Goal: Task Accomplishment & Management: Use online tool/utility

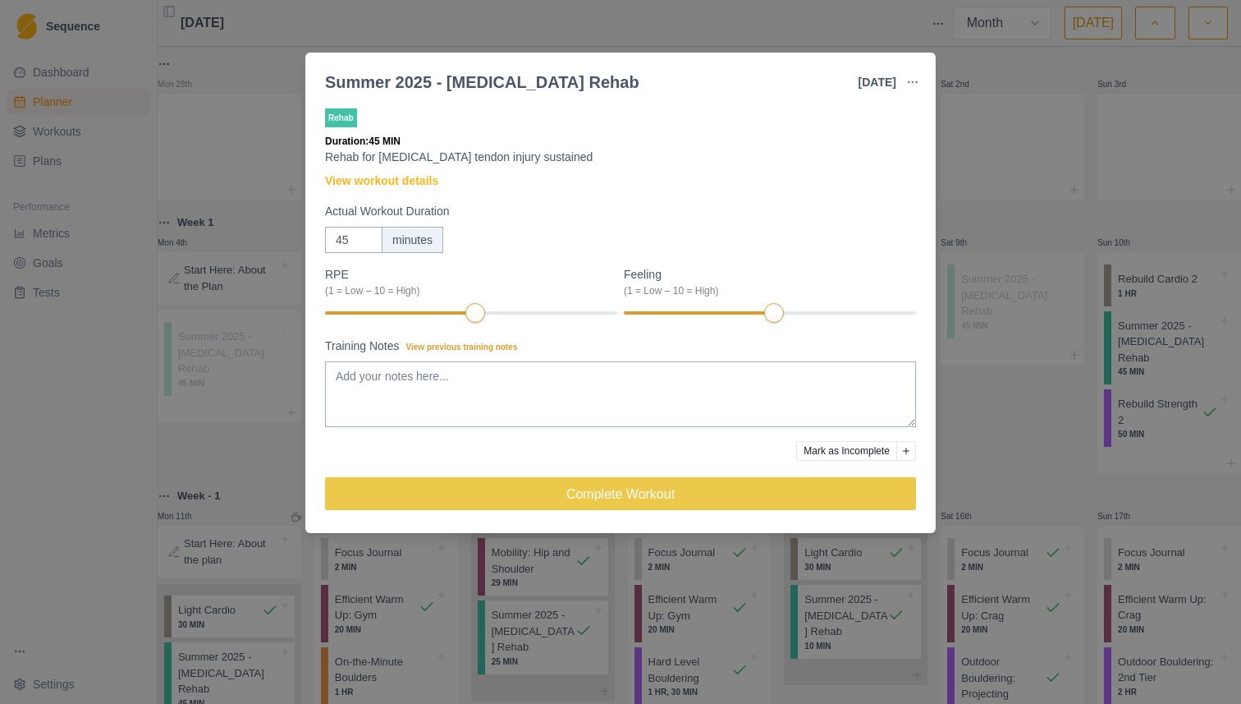
select select "month"
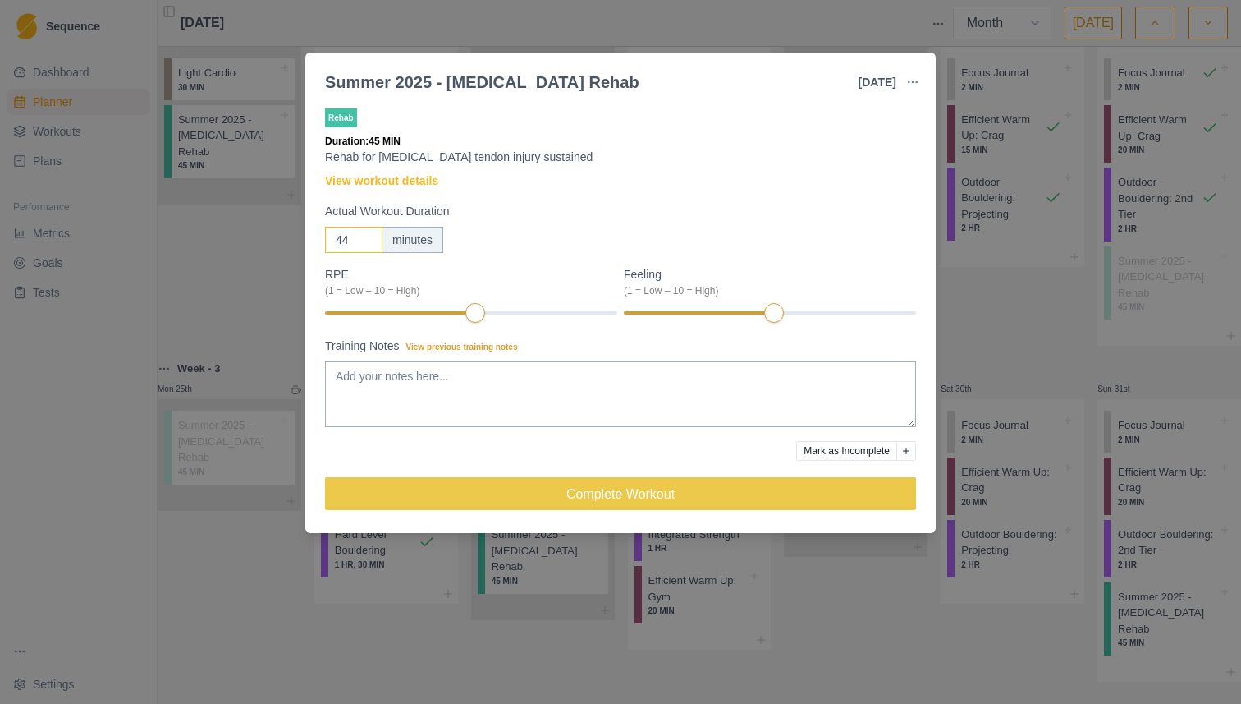
click at [360, 241] on input "44" at bounding box center [353, 240] width 57 height 26
click at [347, 241] on input "44" at bounding box center [353, 240] width 57 height 26
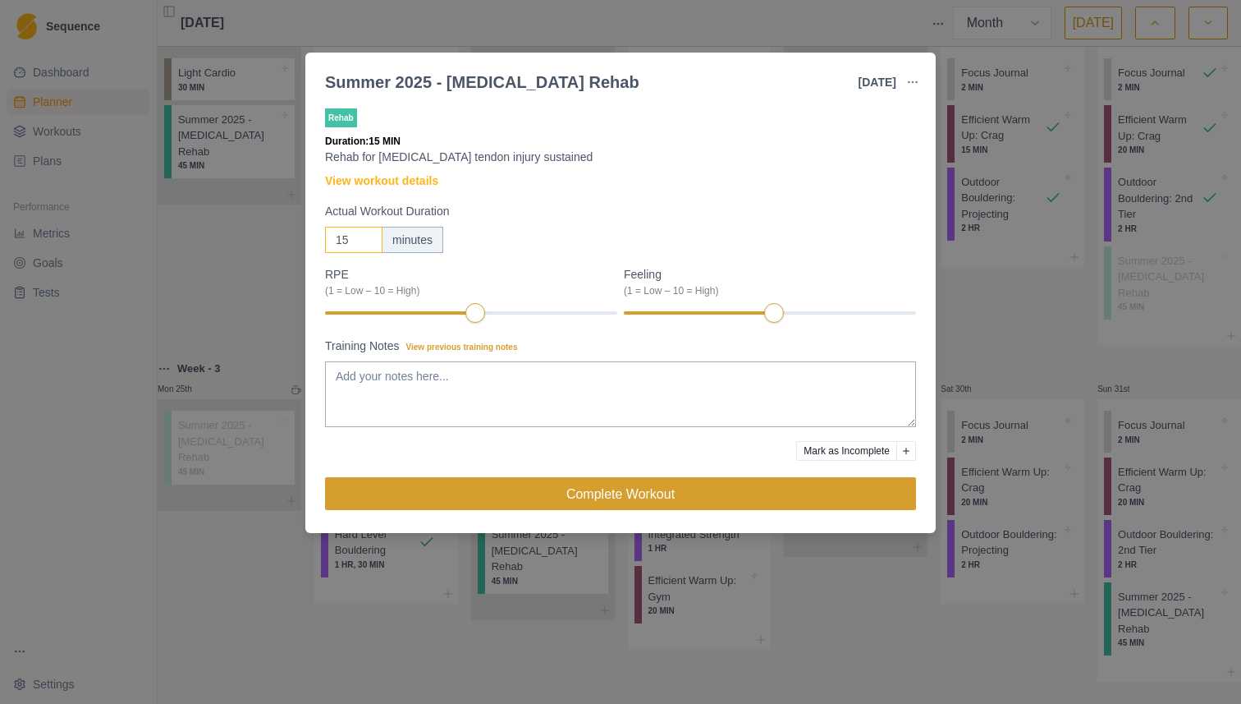
type input "15"
click at [665, 492] on button "Complete Workout" at bounding box center [620, 493] width 591 height 33
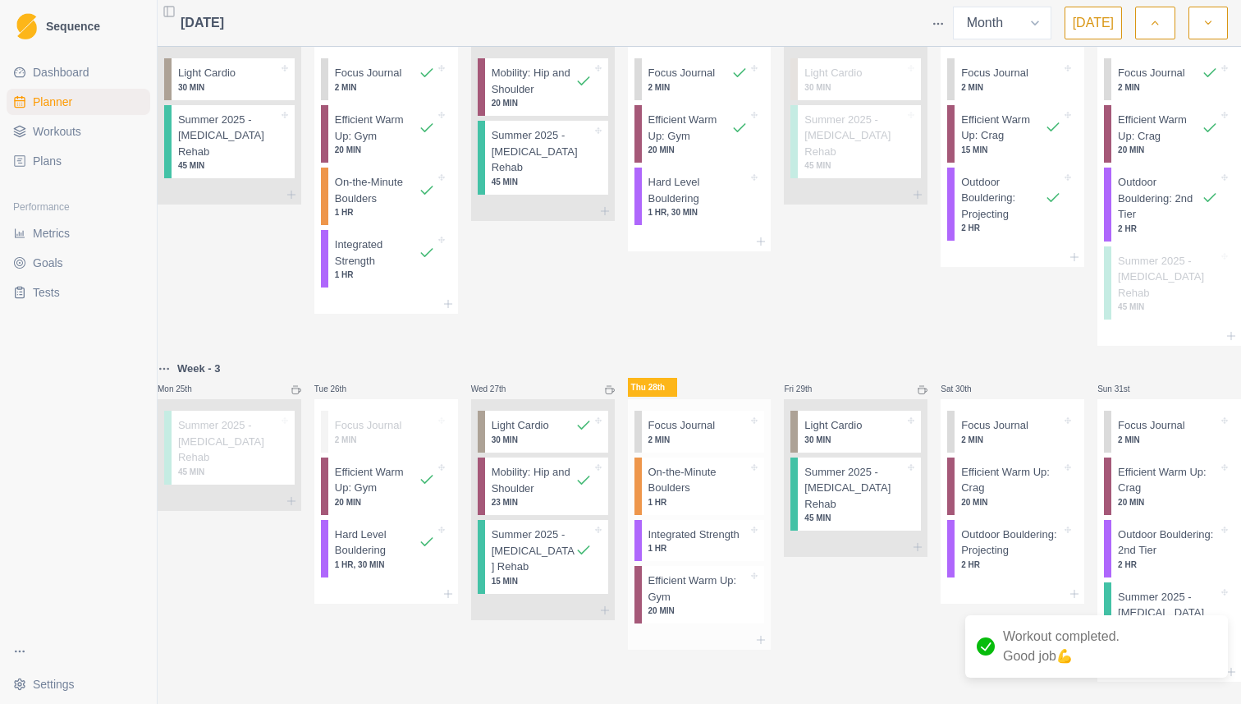
click at [695, 464] on p "On-the-Minute Boulders" at bounding box center [699, 480] width 100 height 32
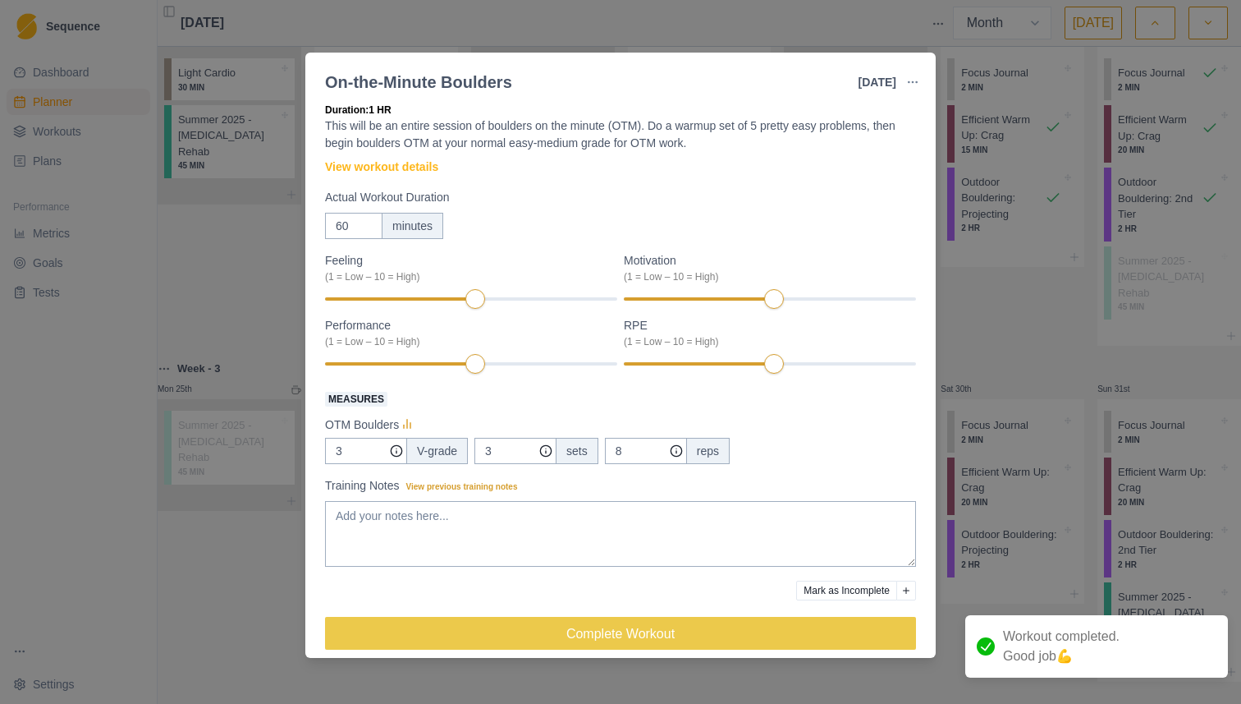
scroll to position [32, 0]
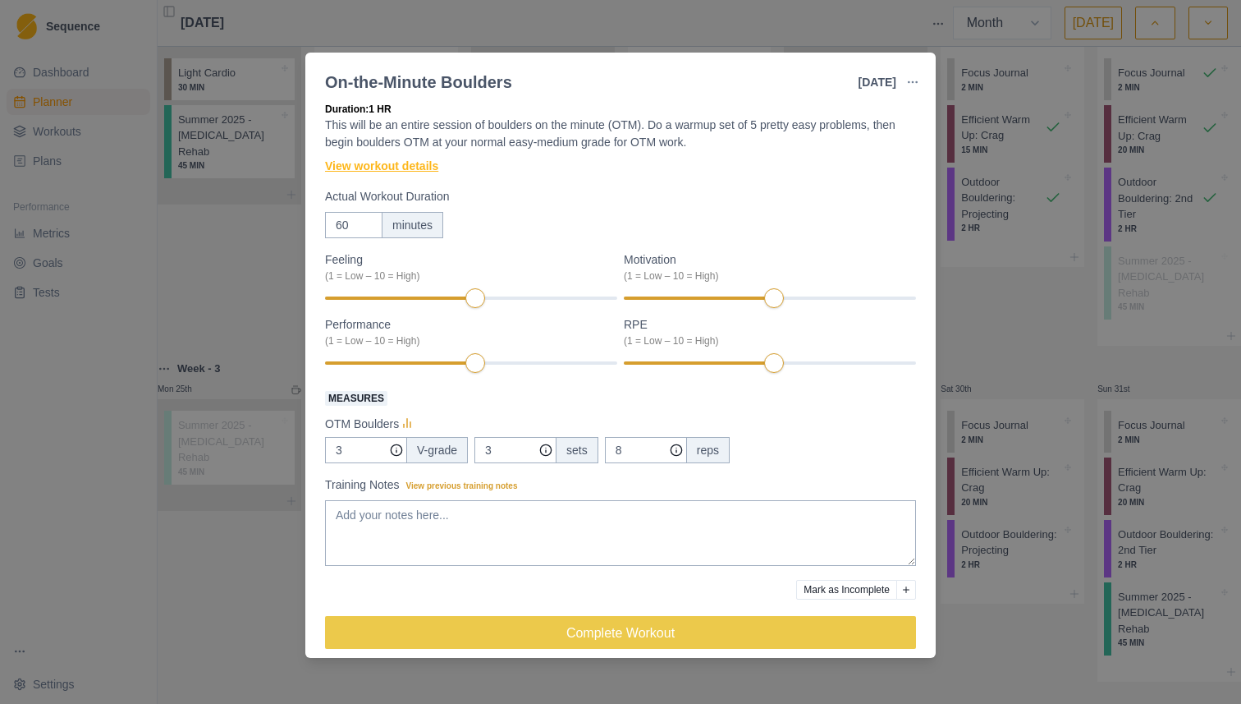
click at [389, 161] on link "View workout details" at bounding box center [381, 166] width 113 height 17
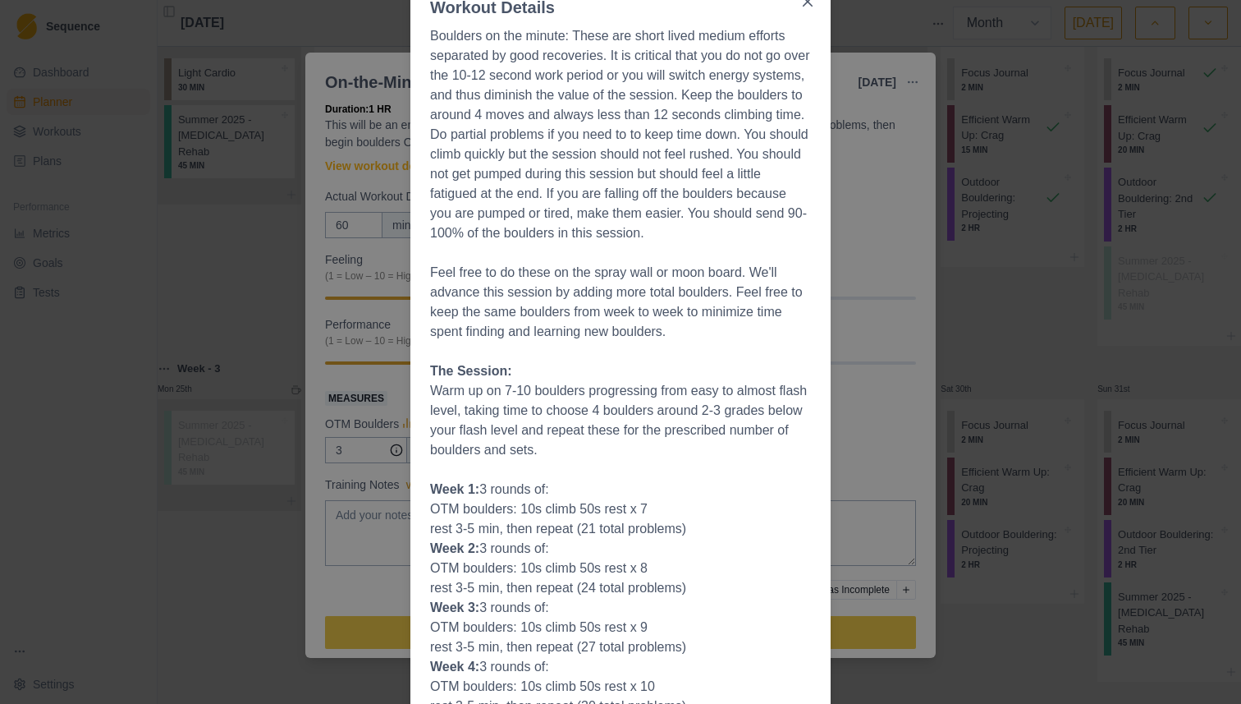
scroll to position [175, 0]
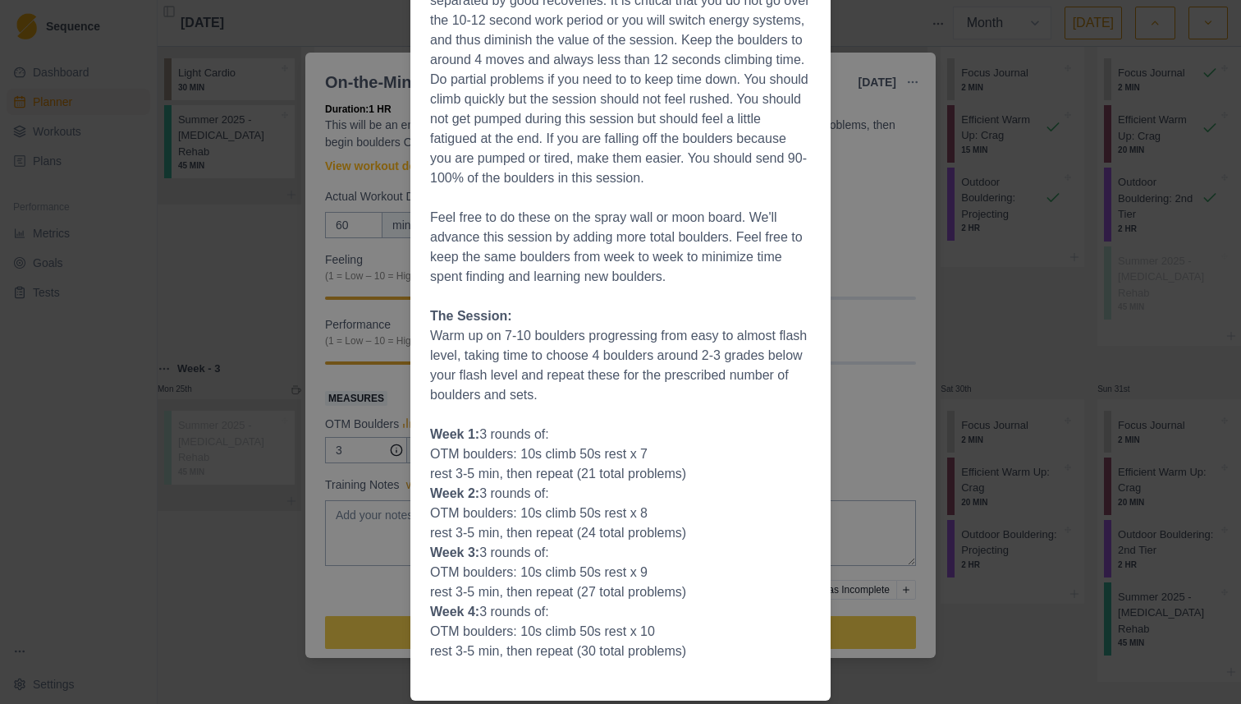
click at [846, 204] on div "Workout Details Boulders on the minute: These are short lived medium efforts se…" at bounding box center [620, 352] width 1241 height 704
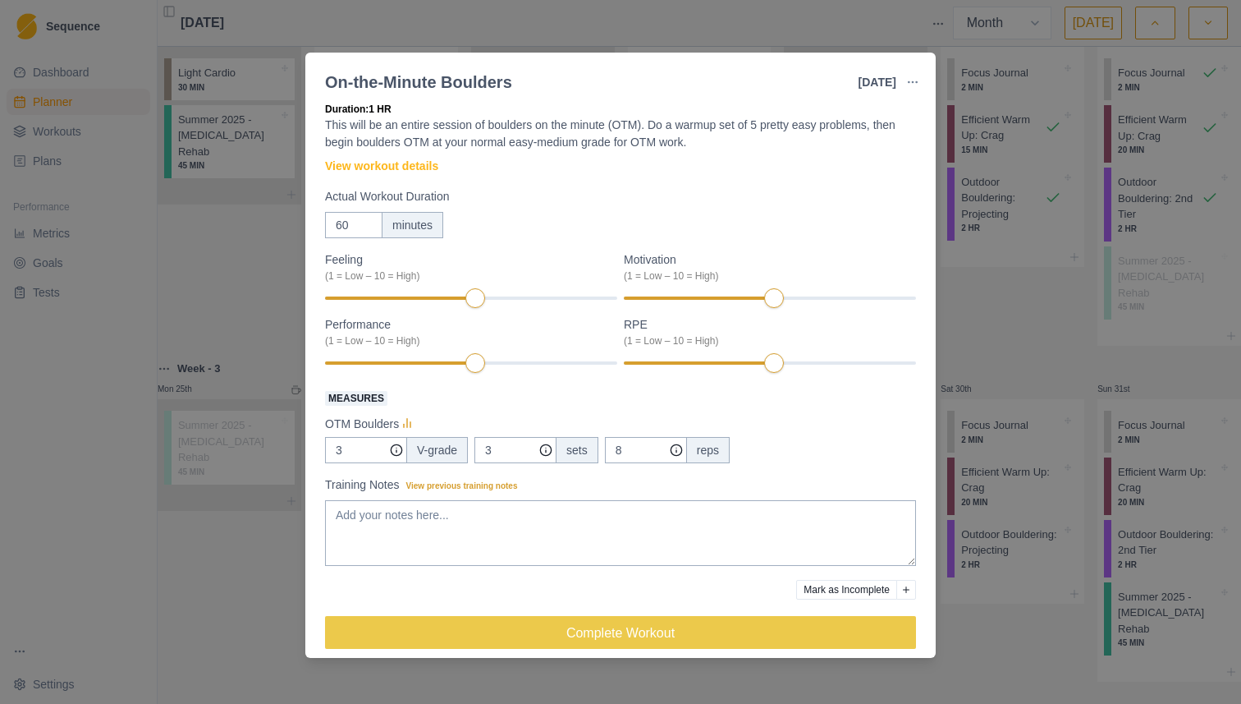
click at [1078, 262] on div "On-the-Minute Boulders [DATE] Link To Goal View Workout Metrics Edit Original W…" at bounding box center [620, 352] width 1241 height 704
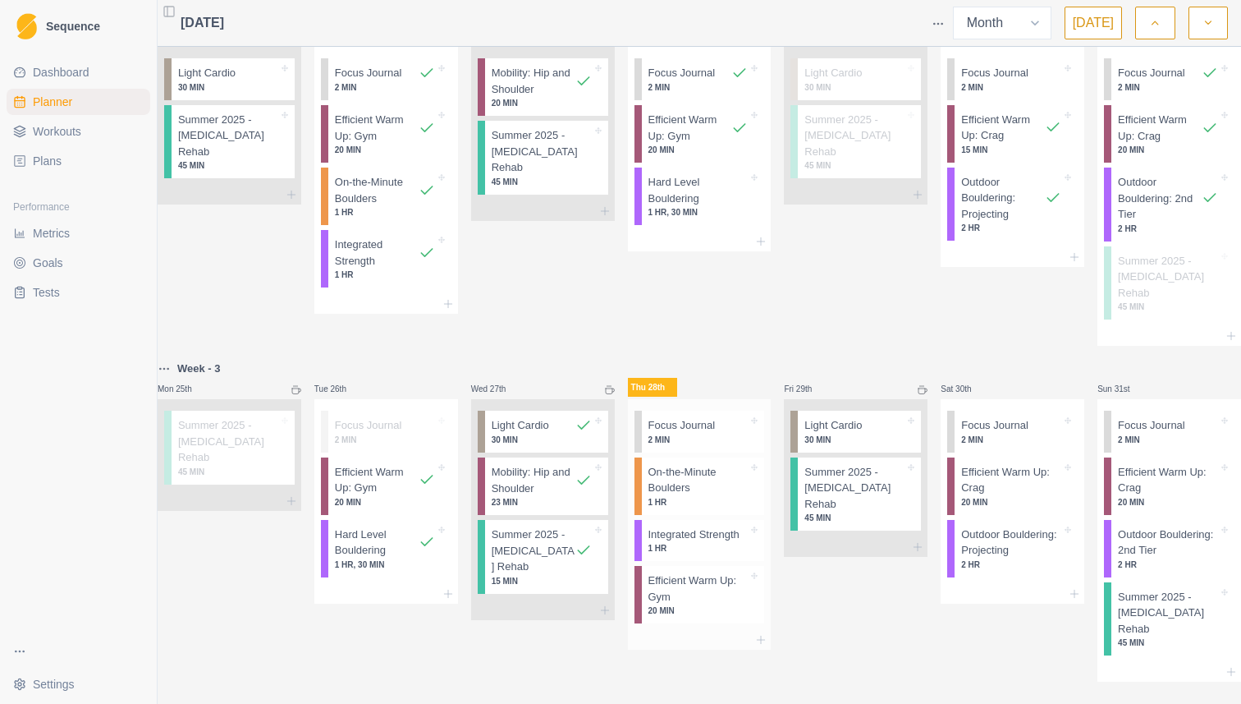
click at [709, 464] on p "On-the-Minute Boulders" at bounding box center [699, 480] width 100 height 32
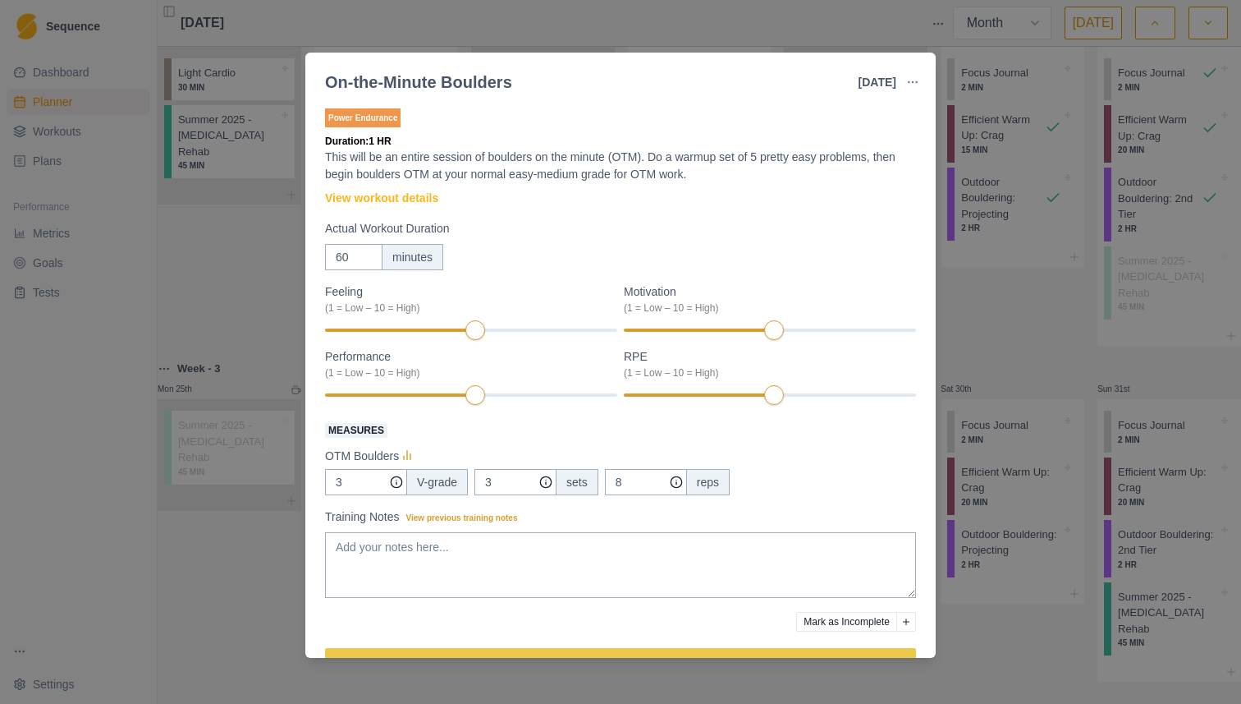
click at [947, 296] on div "On-the-Minute Boulders [DATE] Link To Goal View Workout Metrics Edit Original W…" at bounding box center [620, 352] width 1241 height 704
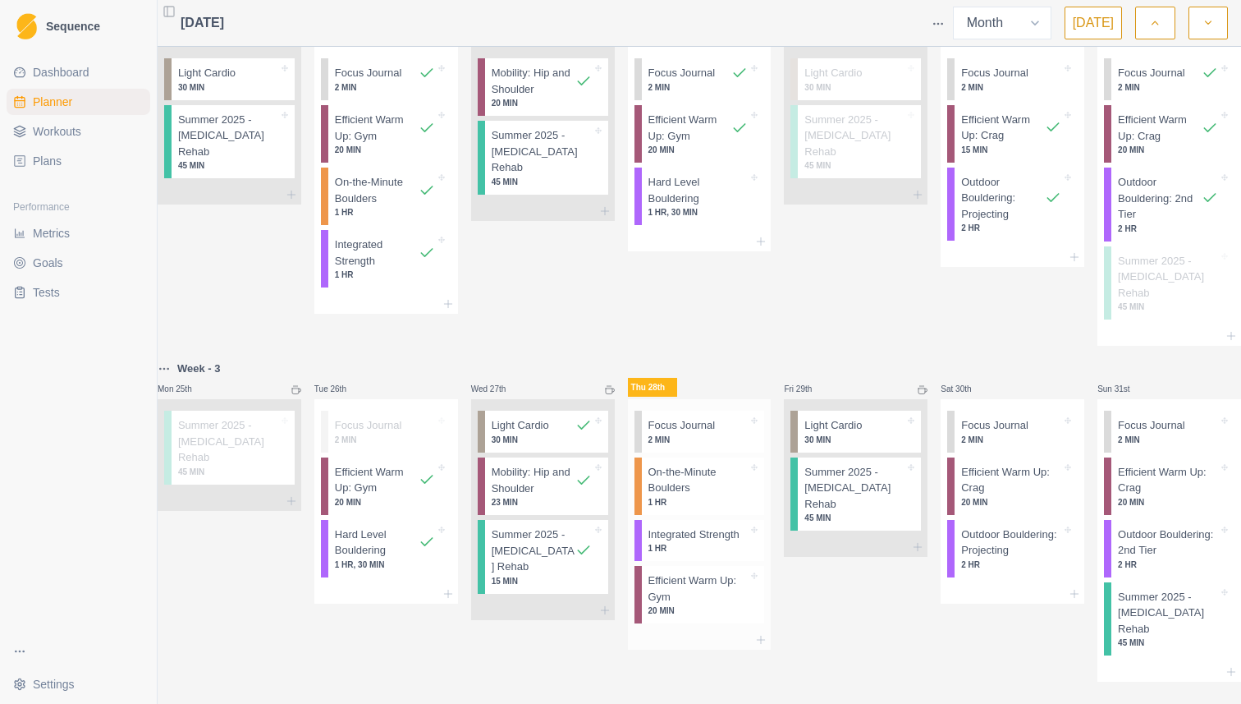
click at [695, 464] on p "On-the-Minute Boulders" at bounding box center [699, 480] width 100 height 32
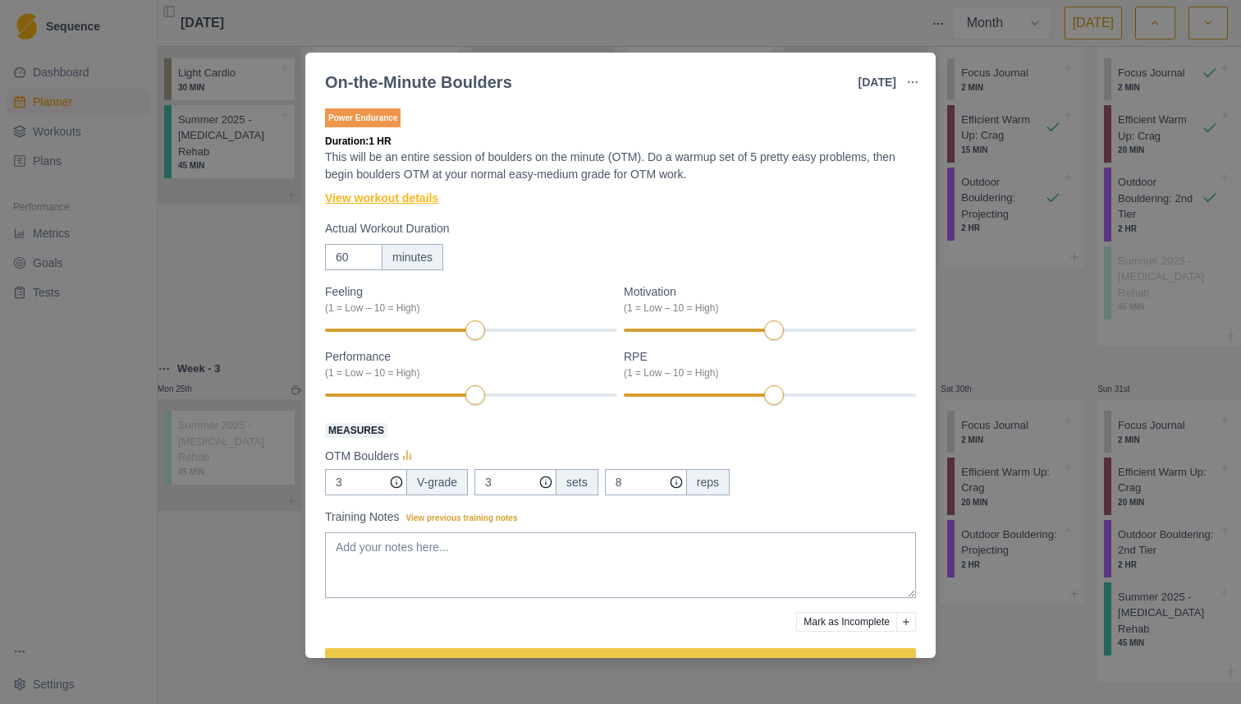
click at [420, 199] on link "View workout details" at bounding box center [381, 198] width 113 height 17
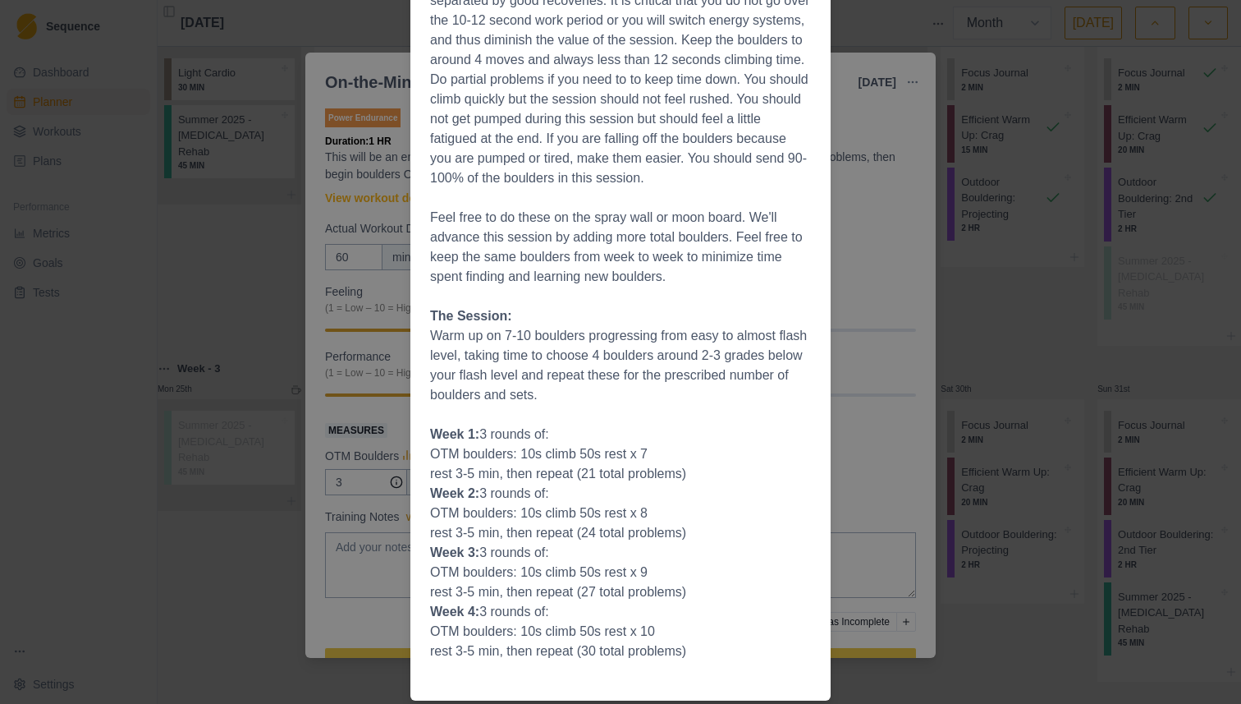
click at [839, 268] on div "Workout Details Boulders on the minute: These are short lived medium efforts se…" at bounding box center [620, 352] width 1241 height 704
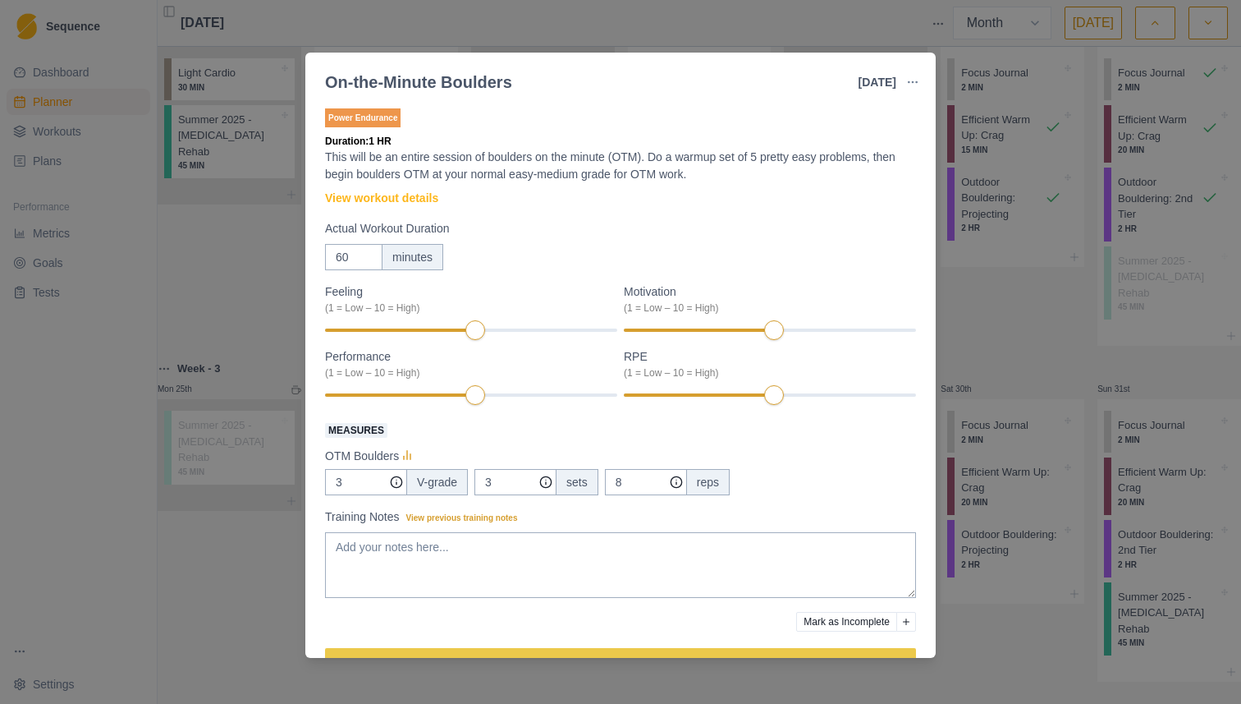
click at [978, 302] on div "On-the-Minute Boulders [DATE] Link To Goal View Workout Metrics Edit Original W…" at bounding box center [620, 352] width 1241 height 704
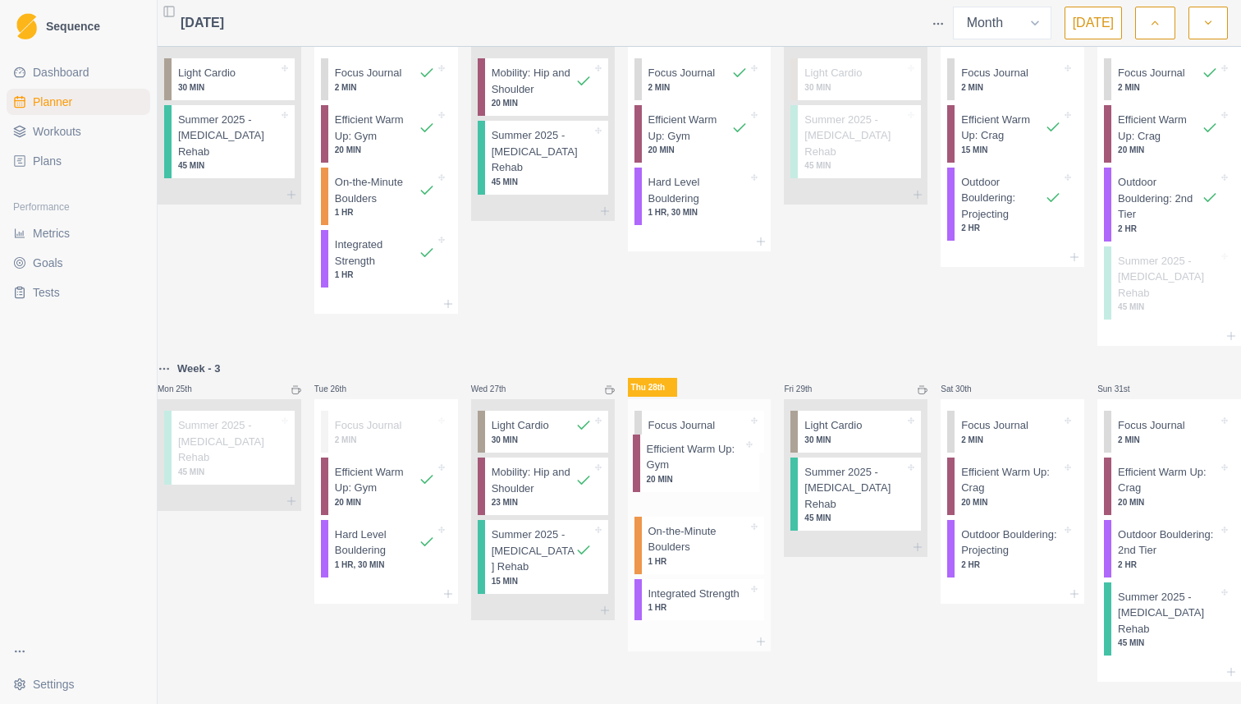
drag, startPoint x: 697, startPoint y: 576, endPoint x: 695, endPoint y: 447, distance: 128.1
click at [695, 447] on div "Focus Journal 2 MIN On-the-Minute Boulders 1 HR Integrated Strength 1 HR Effici…" at bounding box center [700, 515] width 144 height 232
click at [695, 464] on p "Efficient Warm Up: Gym" at bounding box center [699, 480] width 100 height 32
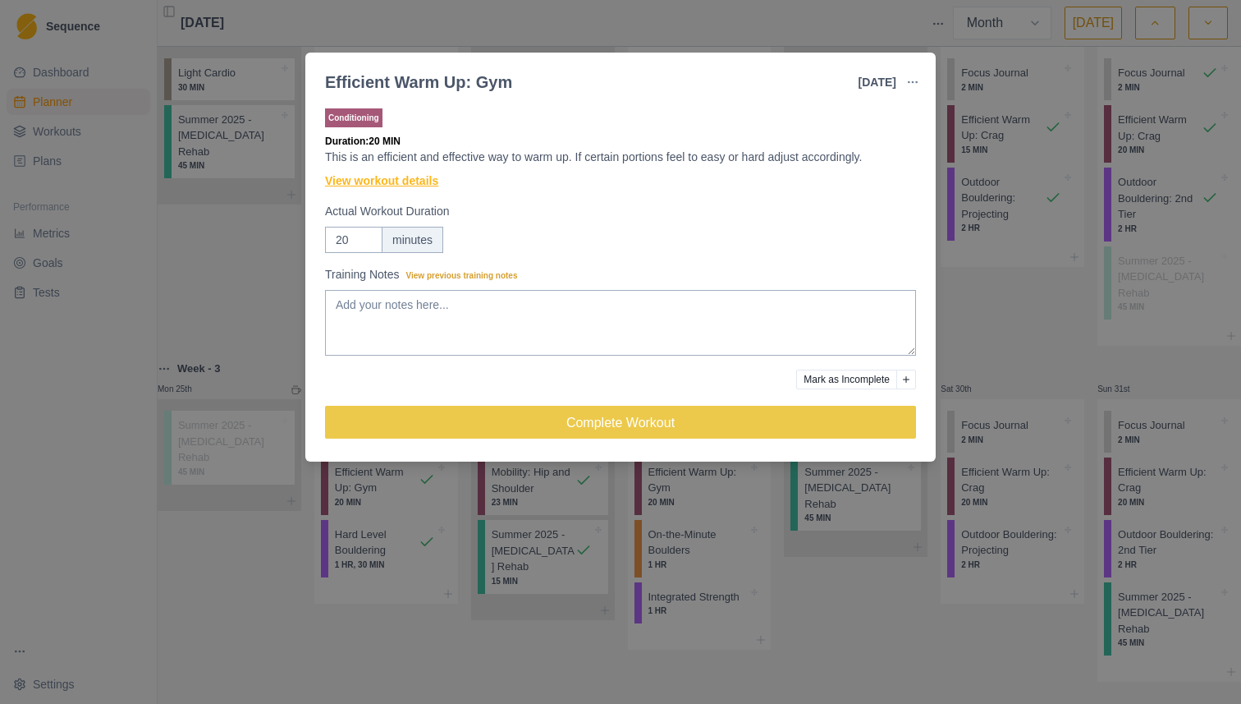
click at [402, 181] on link "View workout details" at bounding box center [381, 180] width 113 height 17
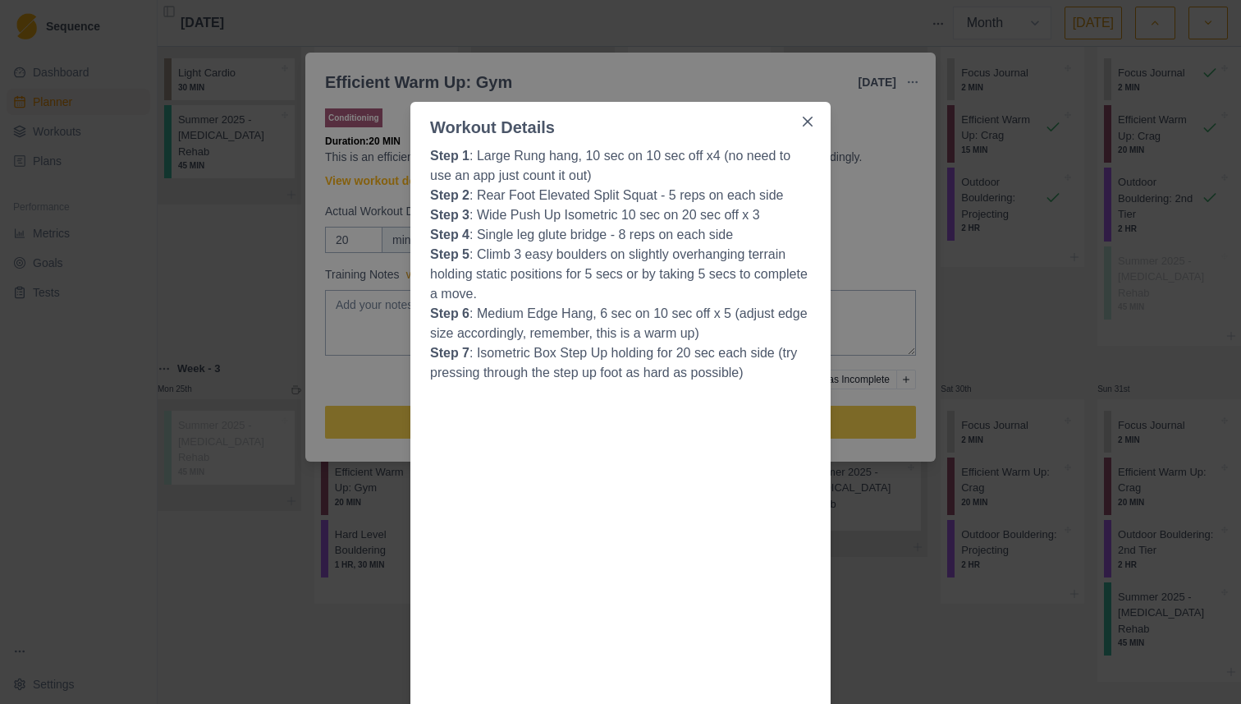
click at [526, 334] on p "Step 6 : Medium Edge Hang, 6 sec on 10 sec off x 5 (adjust edge size accordingl…" at bounding box center [620, 323] width 381 height 39
click at [548, 295] on p "Step 5 : Climb 3 easy boulders on slightly overhanging terrain holding static p…" at bounding box center [620, 274] width 381 height 59
click at [346, 181] on div "Workout Details Step 1 : Large Rung hang, 10 sec on 10 sec off x4 (no need to u…" at bounding box center [620, 352] width 1241 height 704
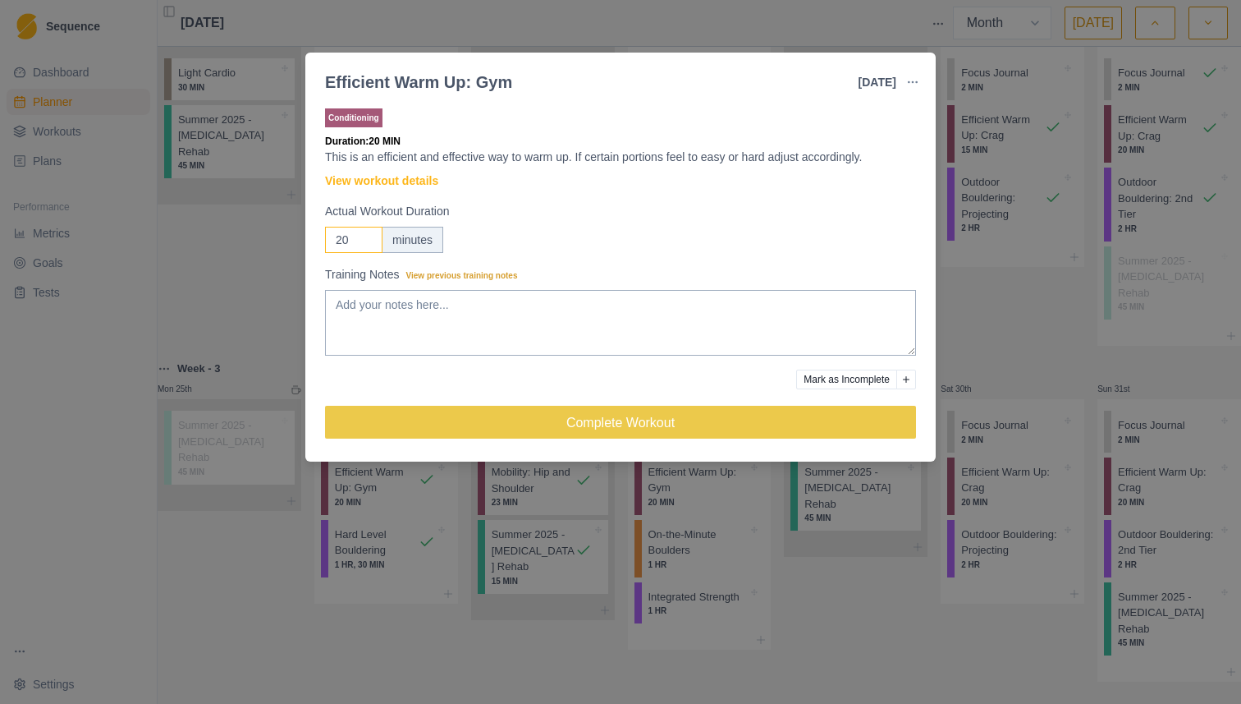
click at [357, 246] on input "20" at bounding box center [353, 240] width 57 height 26
type input "2"
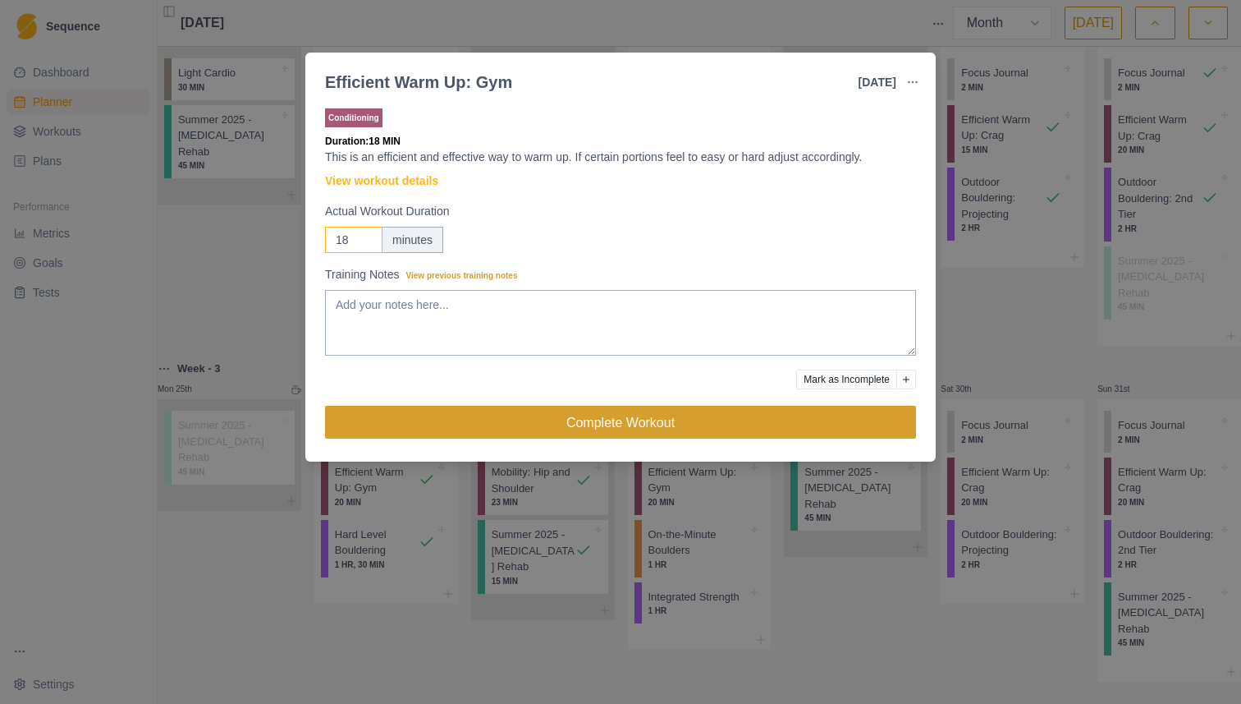
type input "18"
click at [488, 416] on button "Complete Workout" at bounding box center [620, 422] width 591 height 33
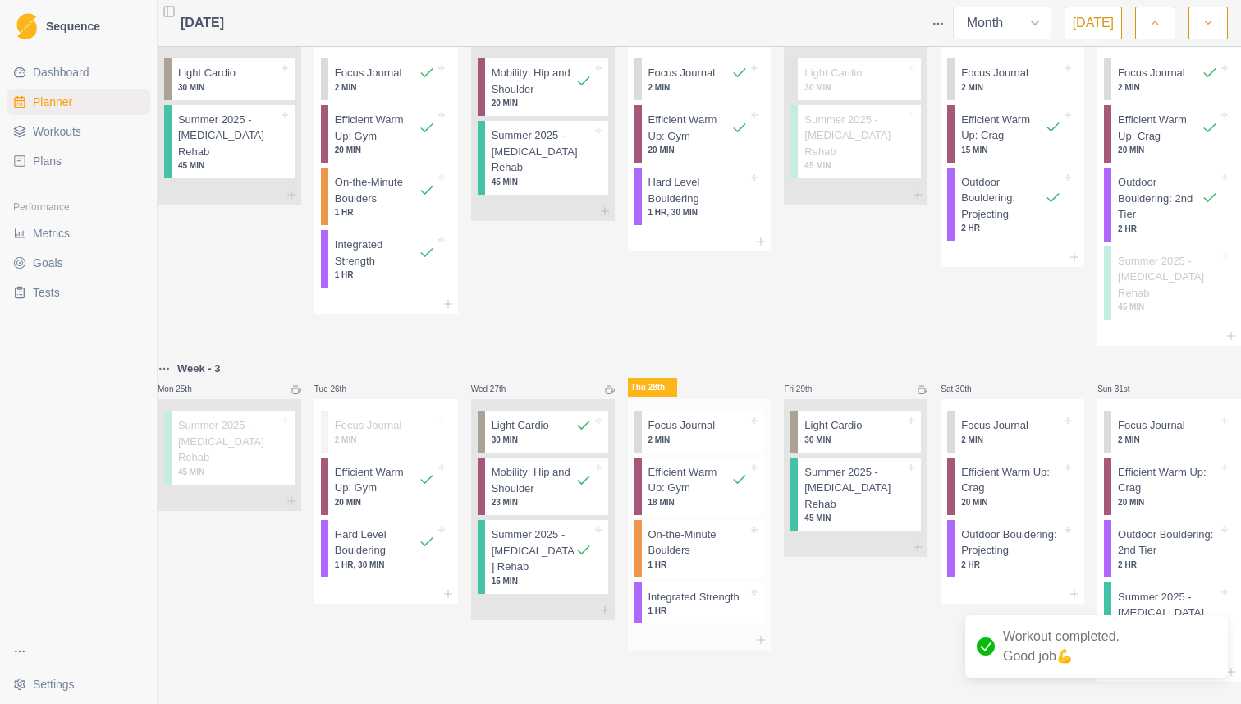
click at [703, 526] on p "On-the-Minute Boulders" at bounding box center [699, 542] width 100 height 32
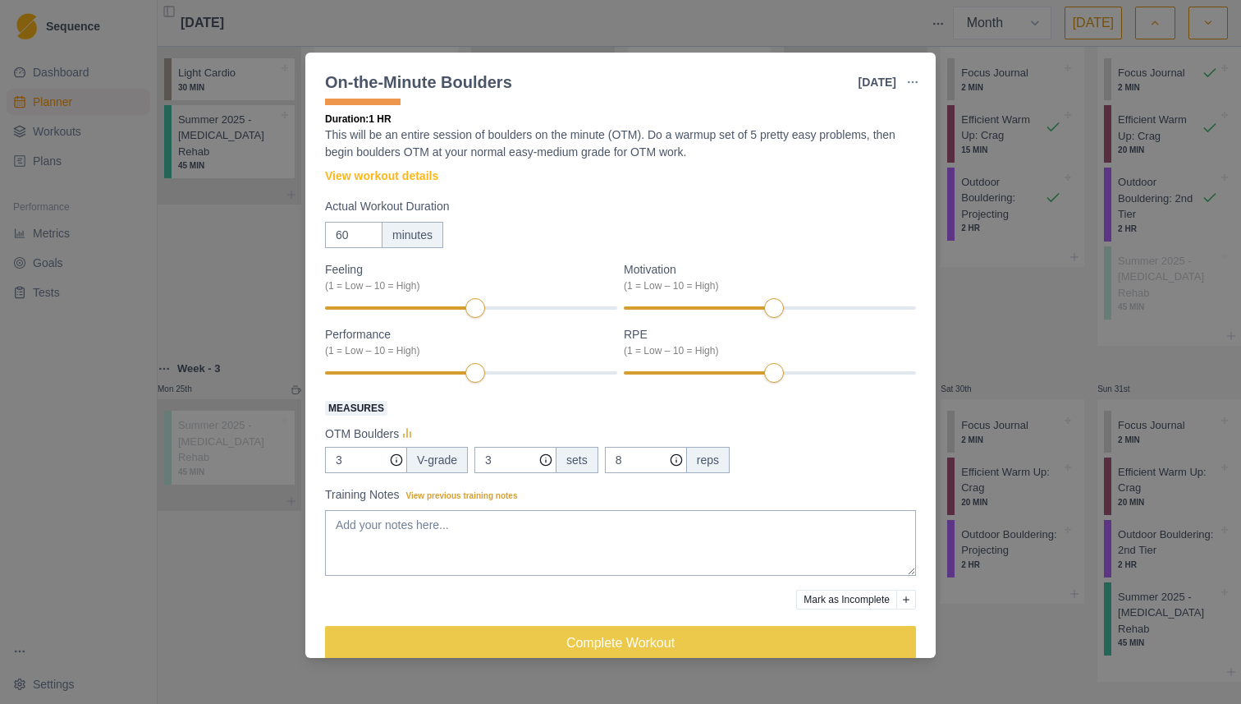
scroll to position [46, 0]
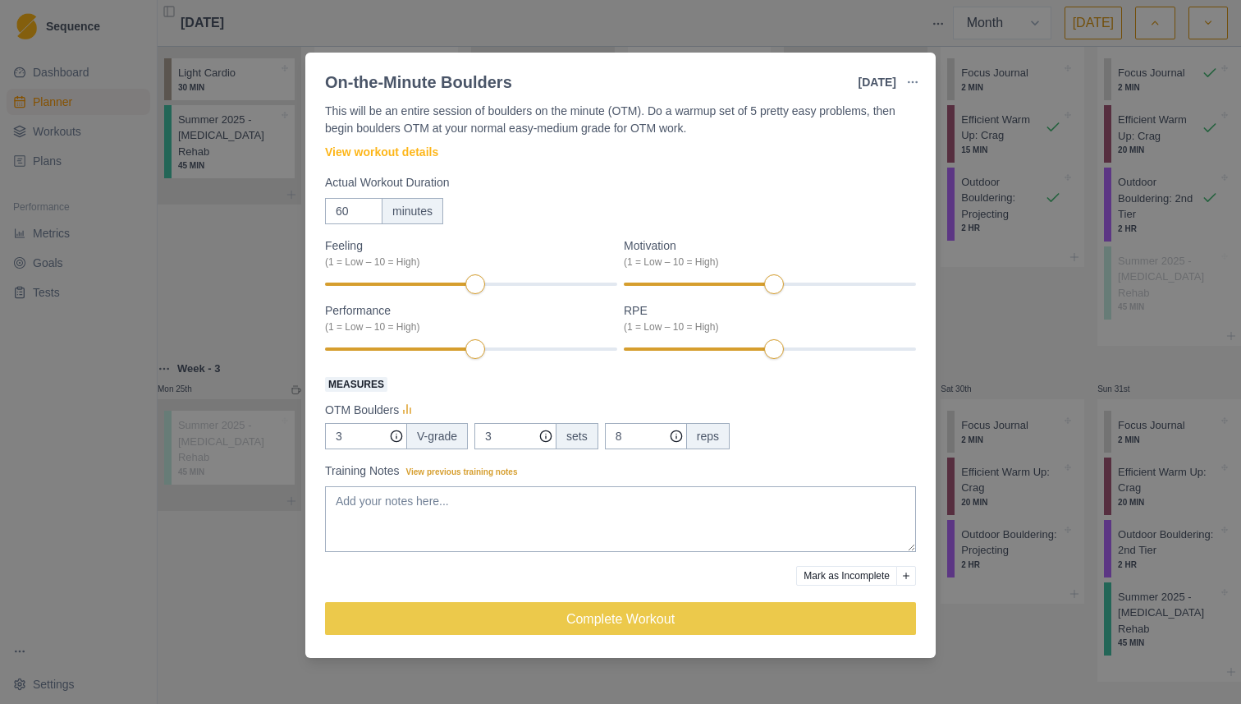
click at [361, 140] on div "Power Endurance Duration: 1 HR This will be an entire session of boulders on th…" at bounding box center [620, 355] width 591 height 592
click at [361, 144] on link "View workout details" at bounding box center [381, 152] width 113 height 17
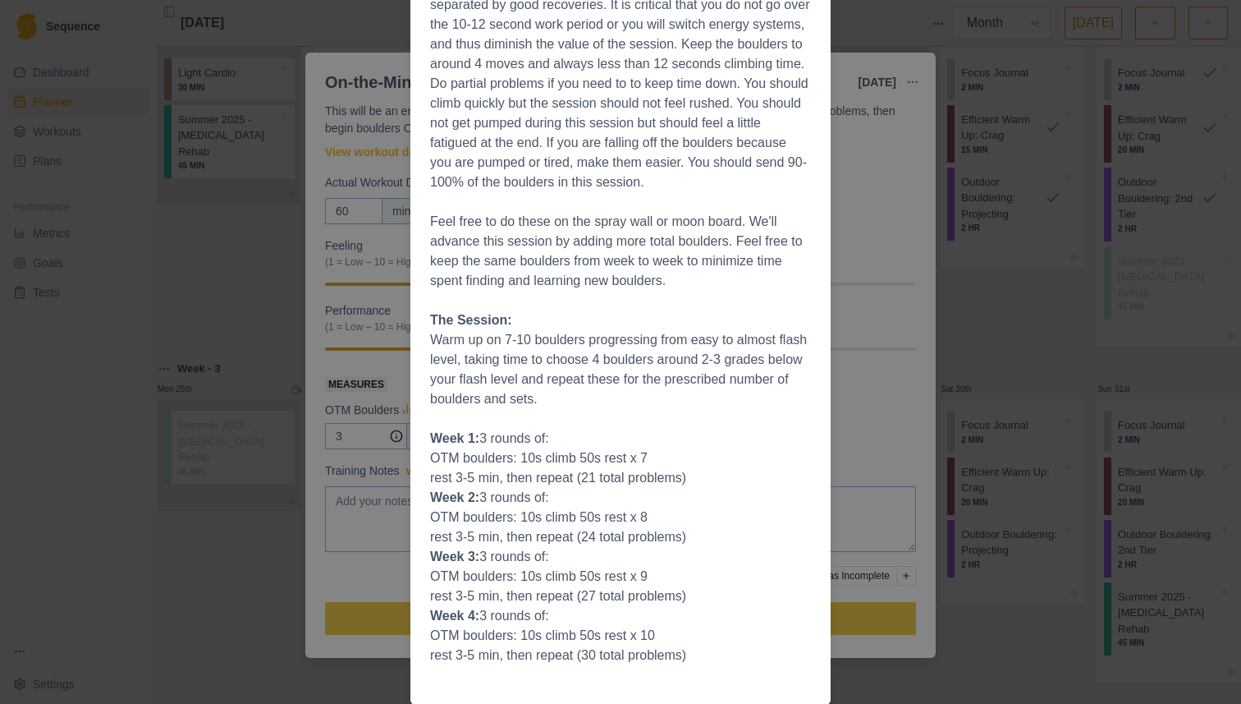
scroll to position [175, 0]
